Goal: Information Seeking & Learning: Learn about a topic

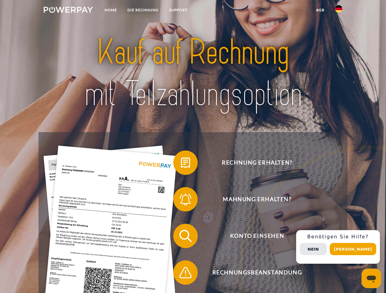
click at [68, 11] on img at bounding box center [68, 10] width 49 height 6
click at [339, 11] on img at bounding box center [338, 8] width 7 height 7
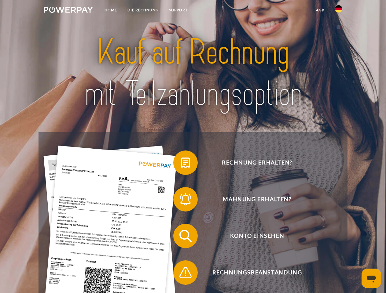
click at [320, 10] on link "agb" at bounding box center [320, 10] width 19 height 11
click at [181, 164] on span at bounding box center [176, 163] width 31 height 31
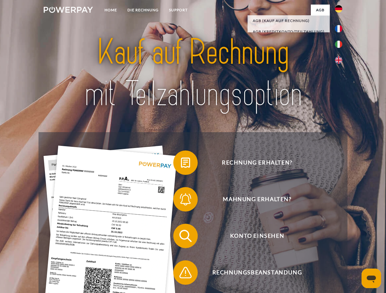
click at [181, 201] on span at bounding box center [176, 199] width 31 height 31
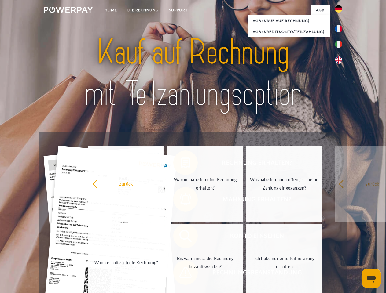
click at [181, 237] on link "Bis wann muss die Rechnung bezahlt werden?" at bounding box center [205, 263] width 76 height 76
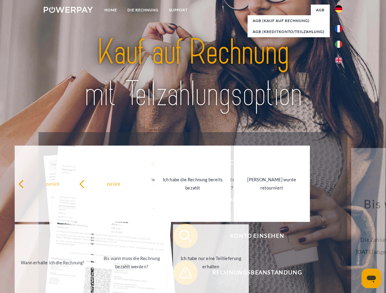
click at [181, 274] on link "Ich habe nur eine Teillieferung erhalten" at bounding box center [211, 263] width 76 height 76
click at [340, 247] on div "Rechnung erhalten? Mahnung erhalten? Konto einsehen" at bounding box center [193, 254] width 309 height 245
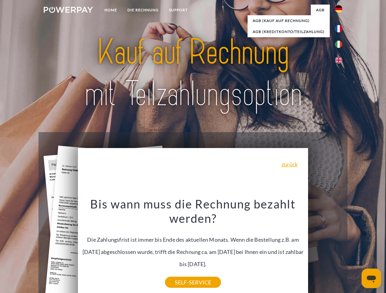
click at [325, 248] on span "Konto einsehen" at bounding box center [257, 236] width 150 height 24
click at [355, 249] on header "Home DIE RECHNUNG SUPPORT" at bounding box center [193, 211] width 386 height 422
